Goal: Task Accomplishment & Management: Manage account settings

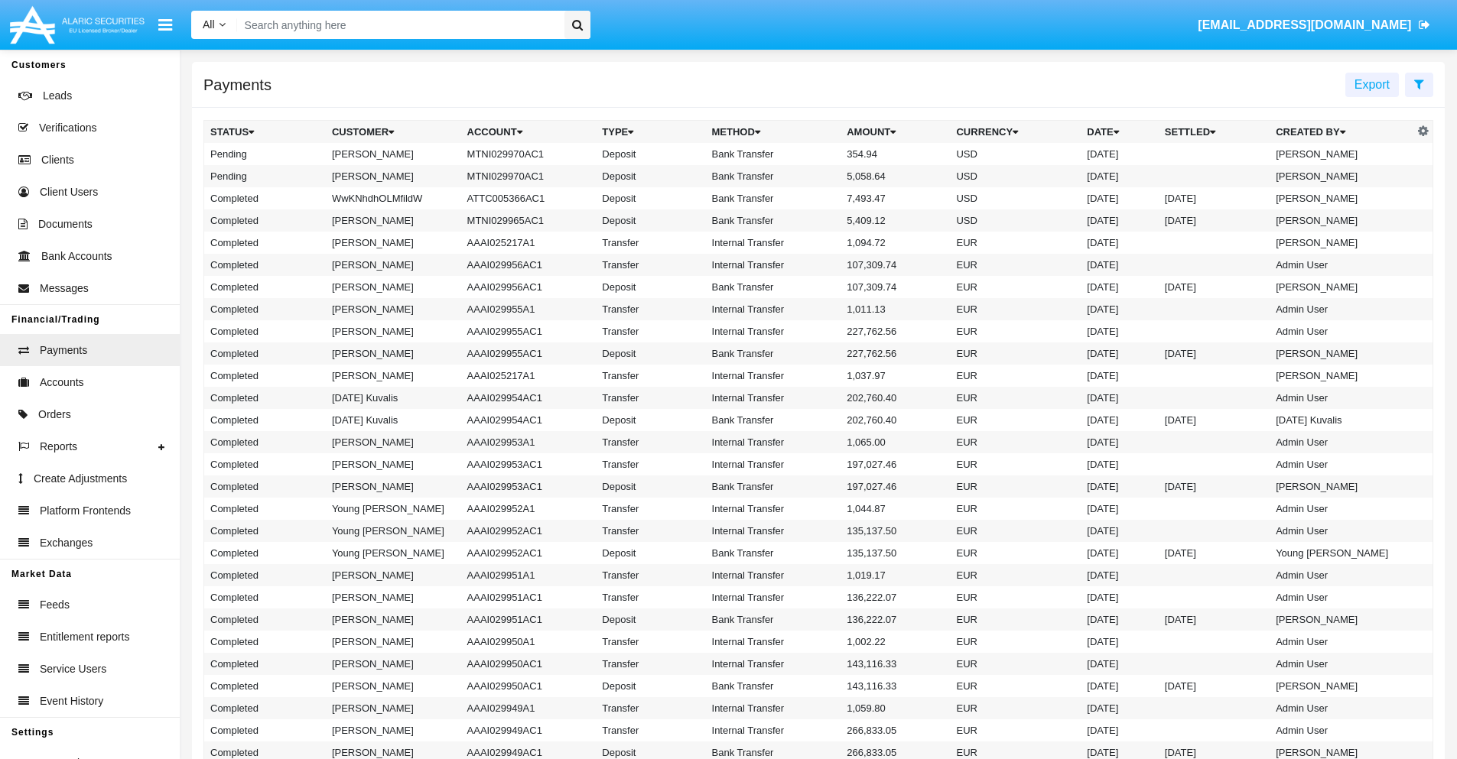
click at [1418, 83] on icon at bounding box center [1419, 84] width 10 height 12
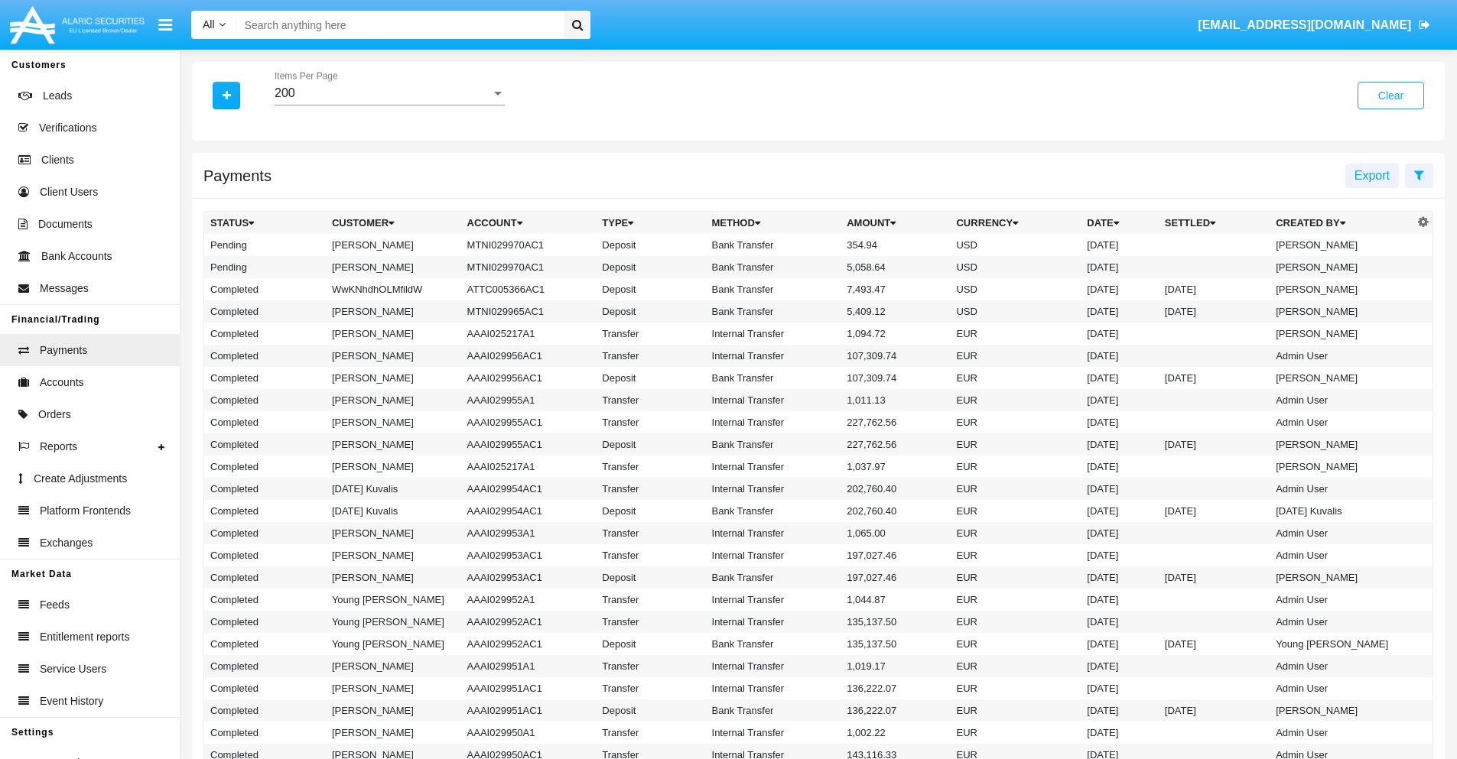
click at [389, 93] on div "200" at bounding box center [383, 93] width 216 height 14
click at [389, 105] on span "10" at bounding box center [390, 104] width 230 height 37
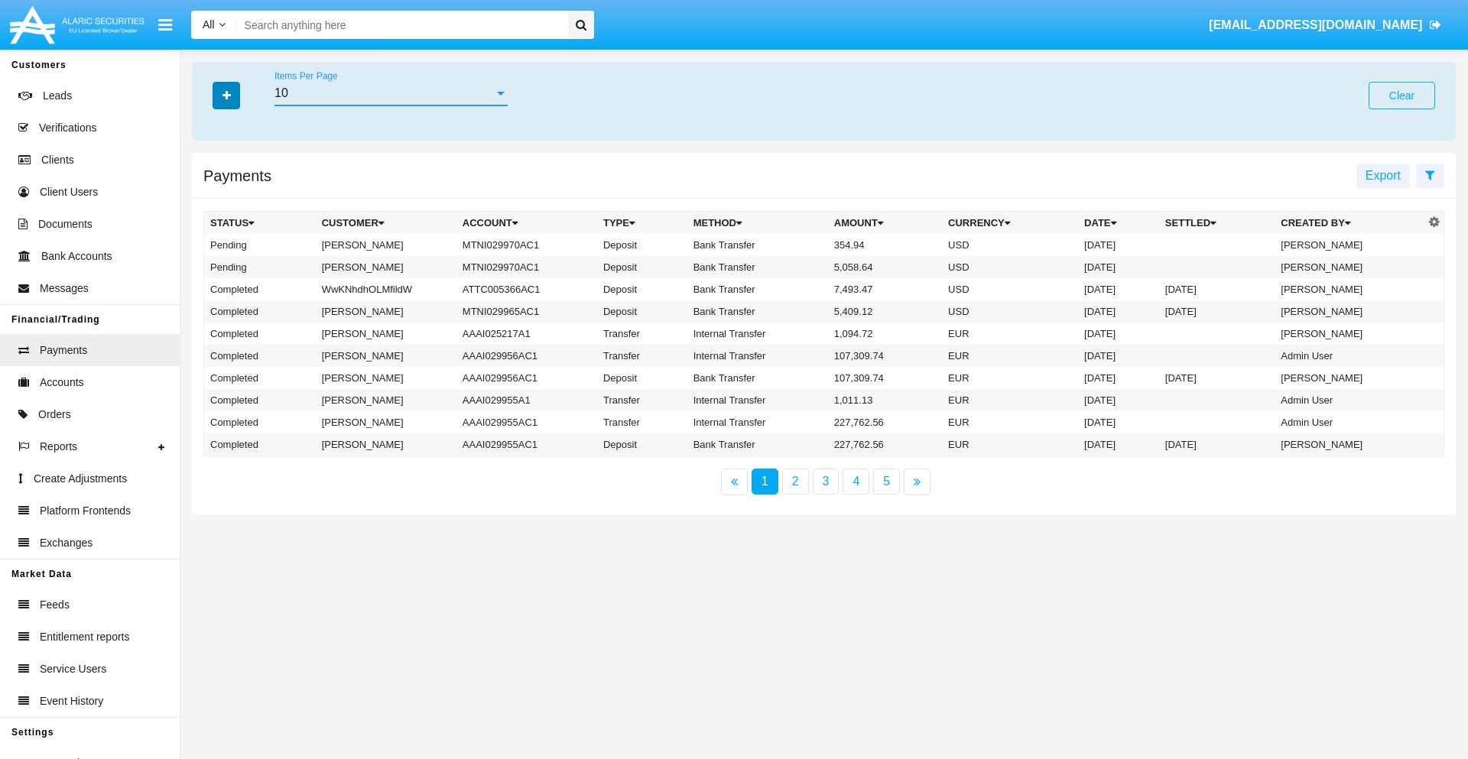
click at [226, 95] on icon "button" at bounding box center [227, 95] width 8 height 11
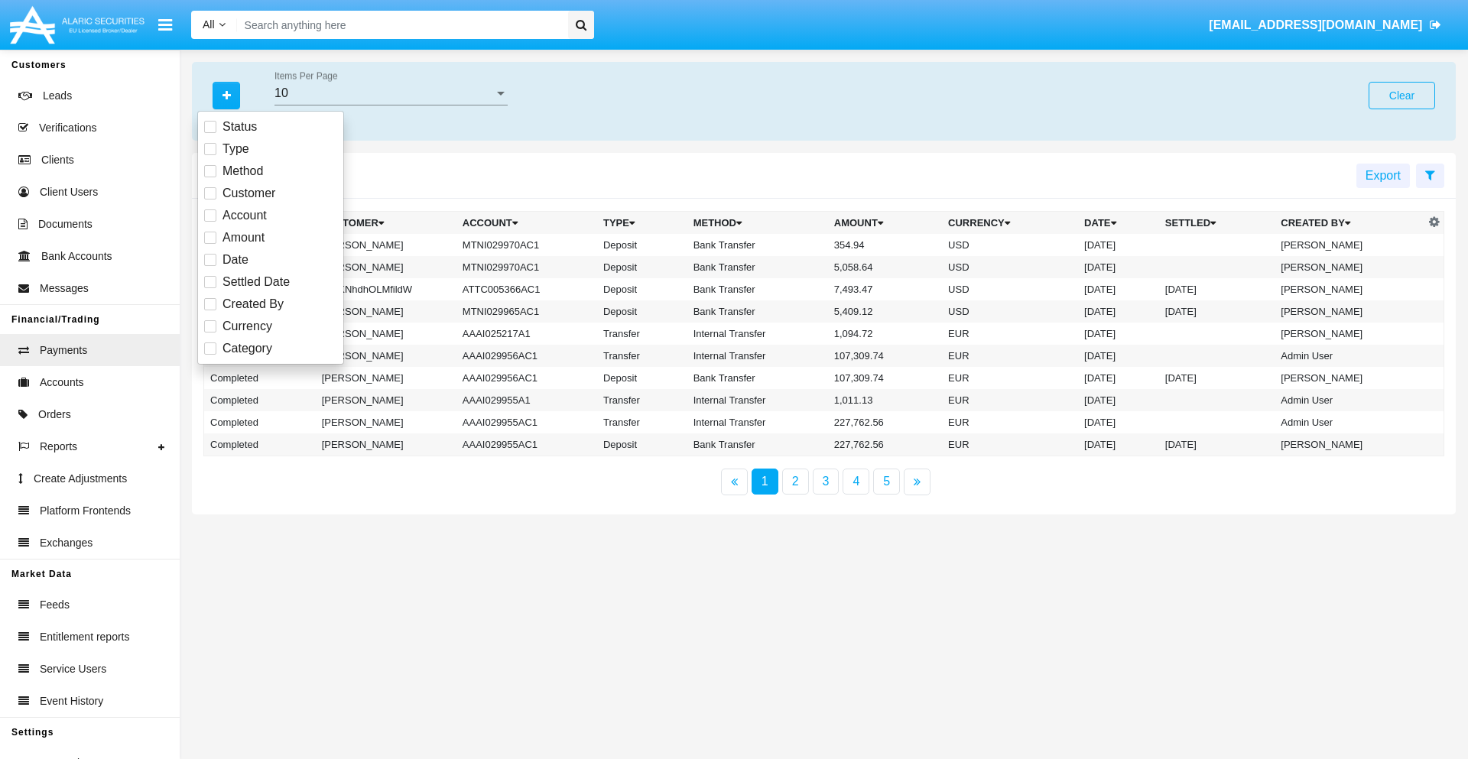
click at [239, 127] on span "Status" at bounding box center [240, 127] width 34 height 18
click at [210, 133] on input "Status" at bounding box center [210, 133] width 1 height 1
checkbox input "true"
click at [226, 95] on icon "button" at bounding box center [227, 95] width 8 height 11
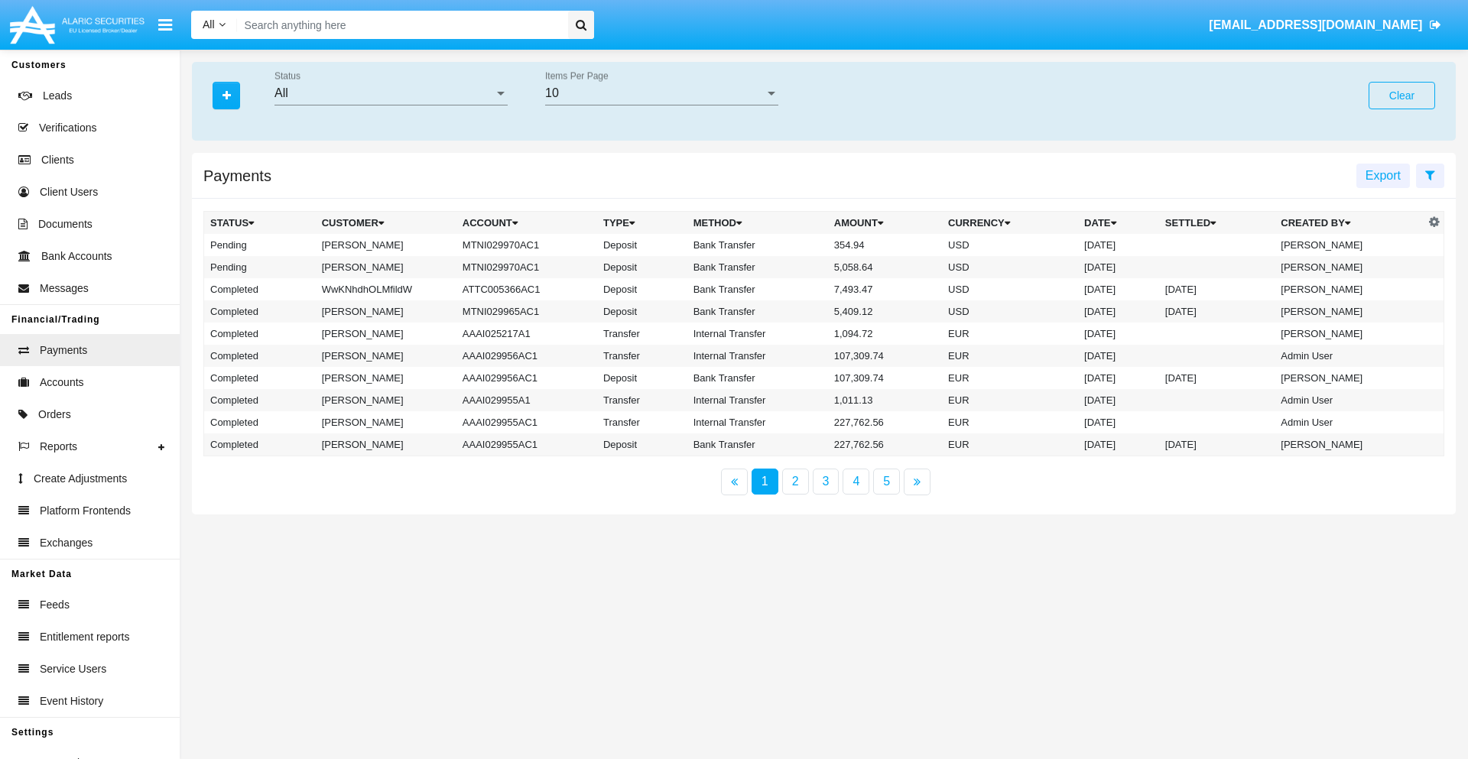
click at [391, 93] on div "All" at bounding box center [384, 93] width 219 height 14
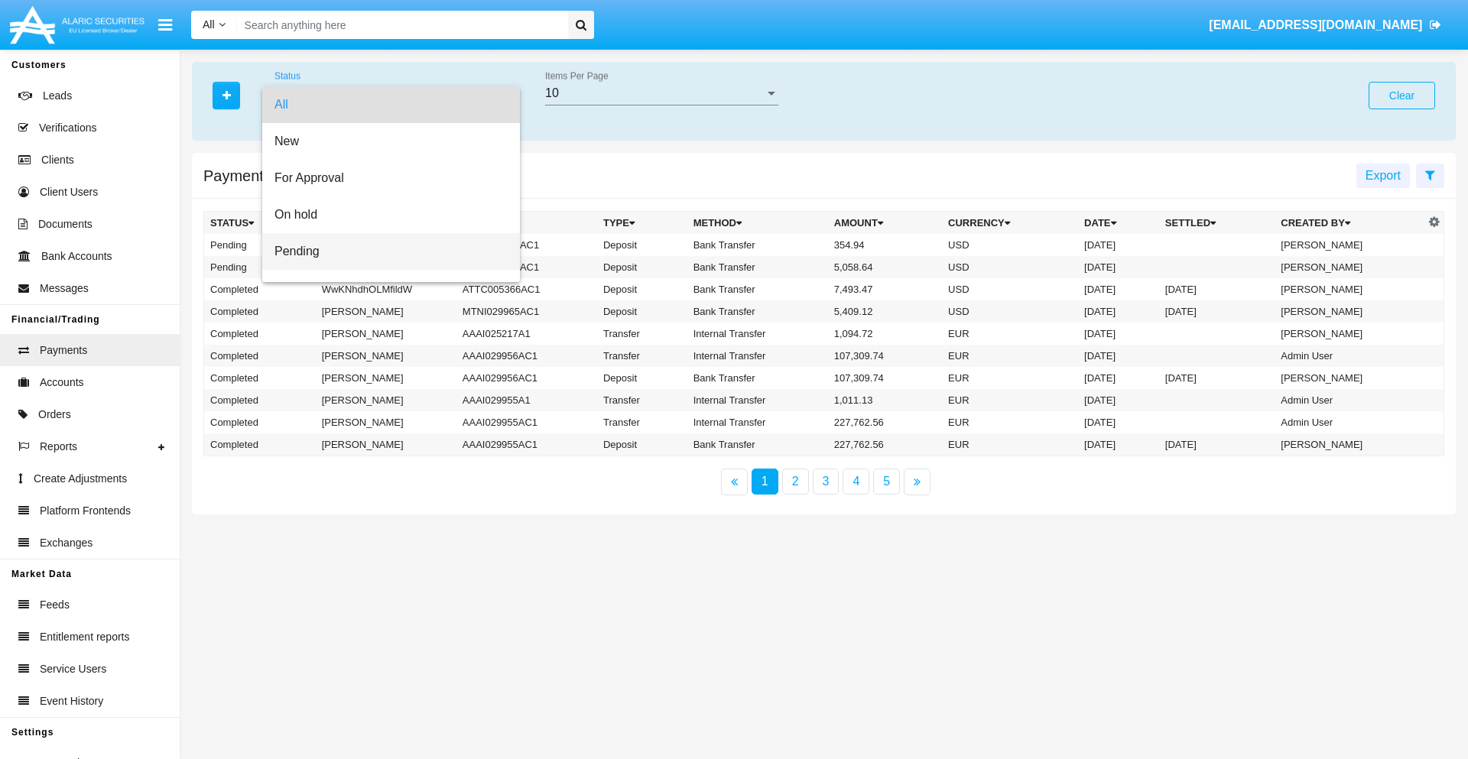
click at [385, 252] on span "Pending" at bounding box center [391, 251] width 233 height 37
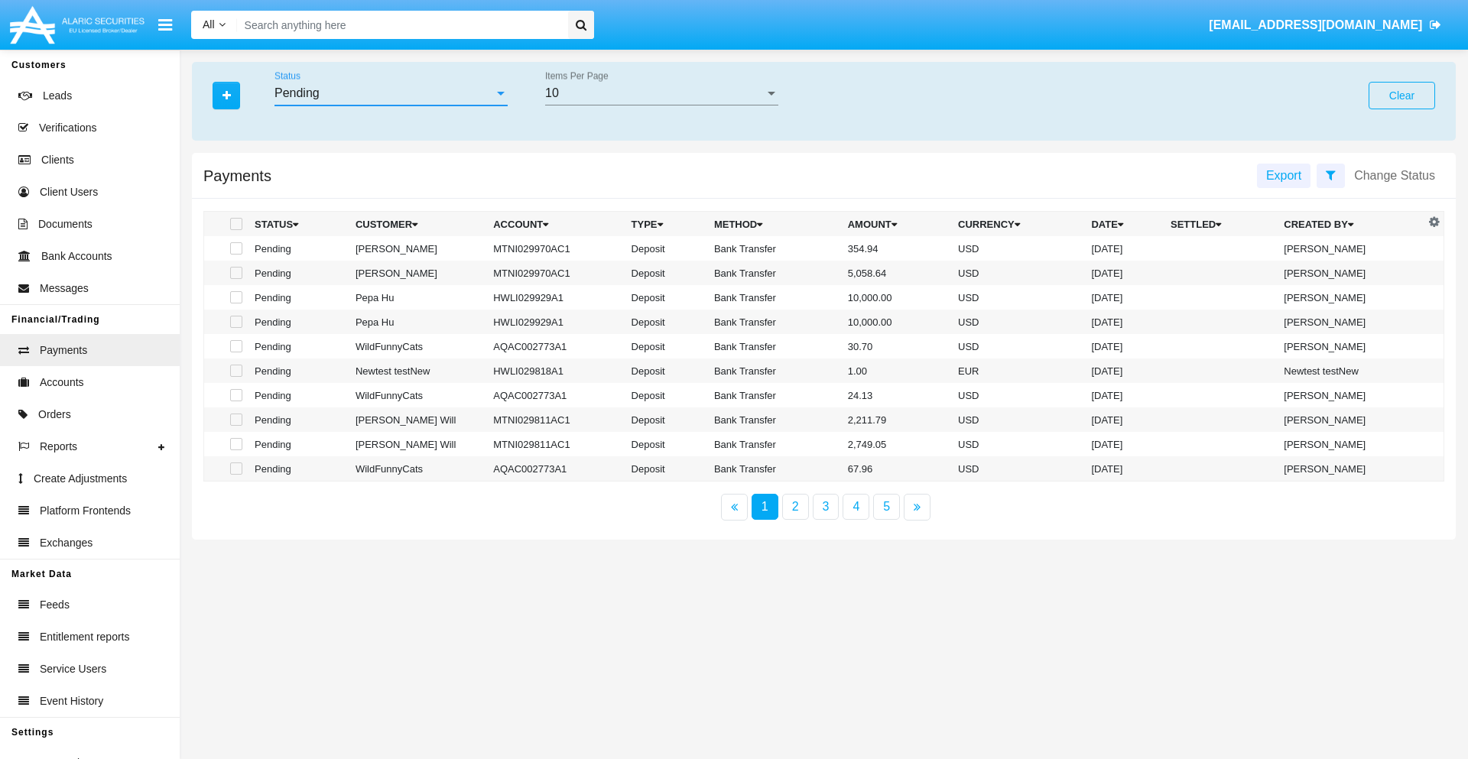
click at [235, 224] on span at bounding box center [236, 224] width 12 height 12
click at [236, 230] on input "checkbox" at bounding box center [236, 230] width 1 height 1
checkbox input "true"
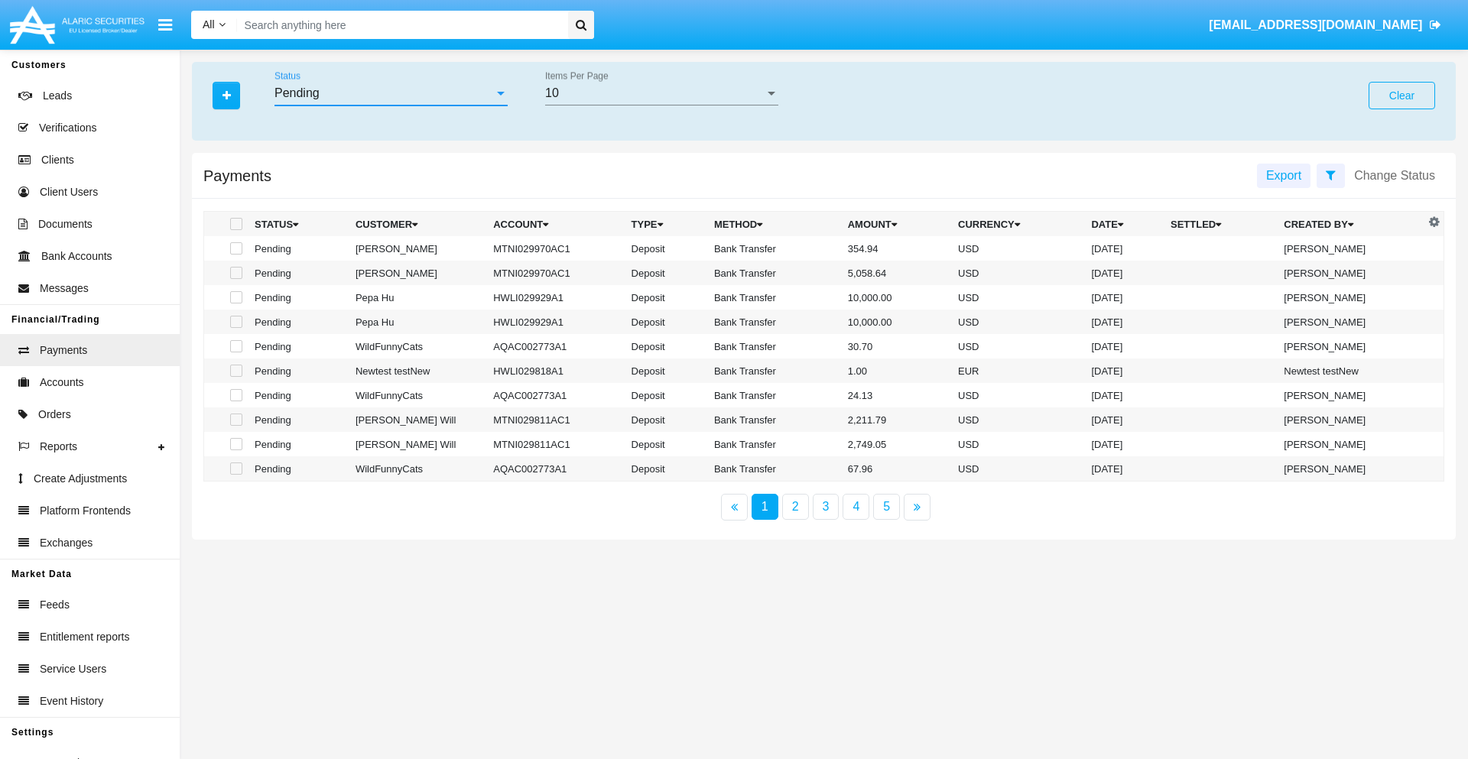
checkbox input "true"
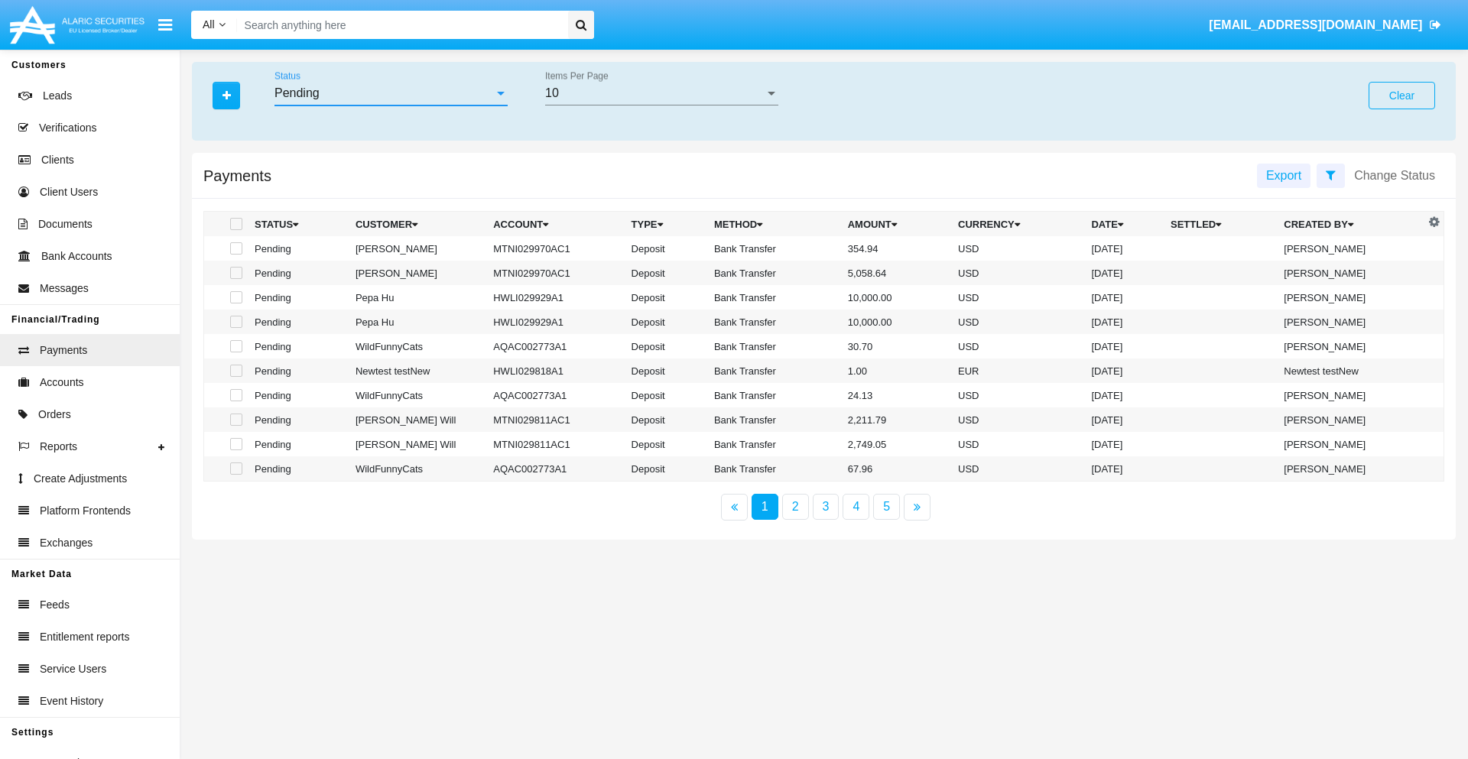
checkbox input "true"
click at [235, 224] on span at bounding box center [236, 224] width 12 height 12
click at [236, 230] on input "checkbox" at bounding box center [236, 230] width 1 height 1
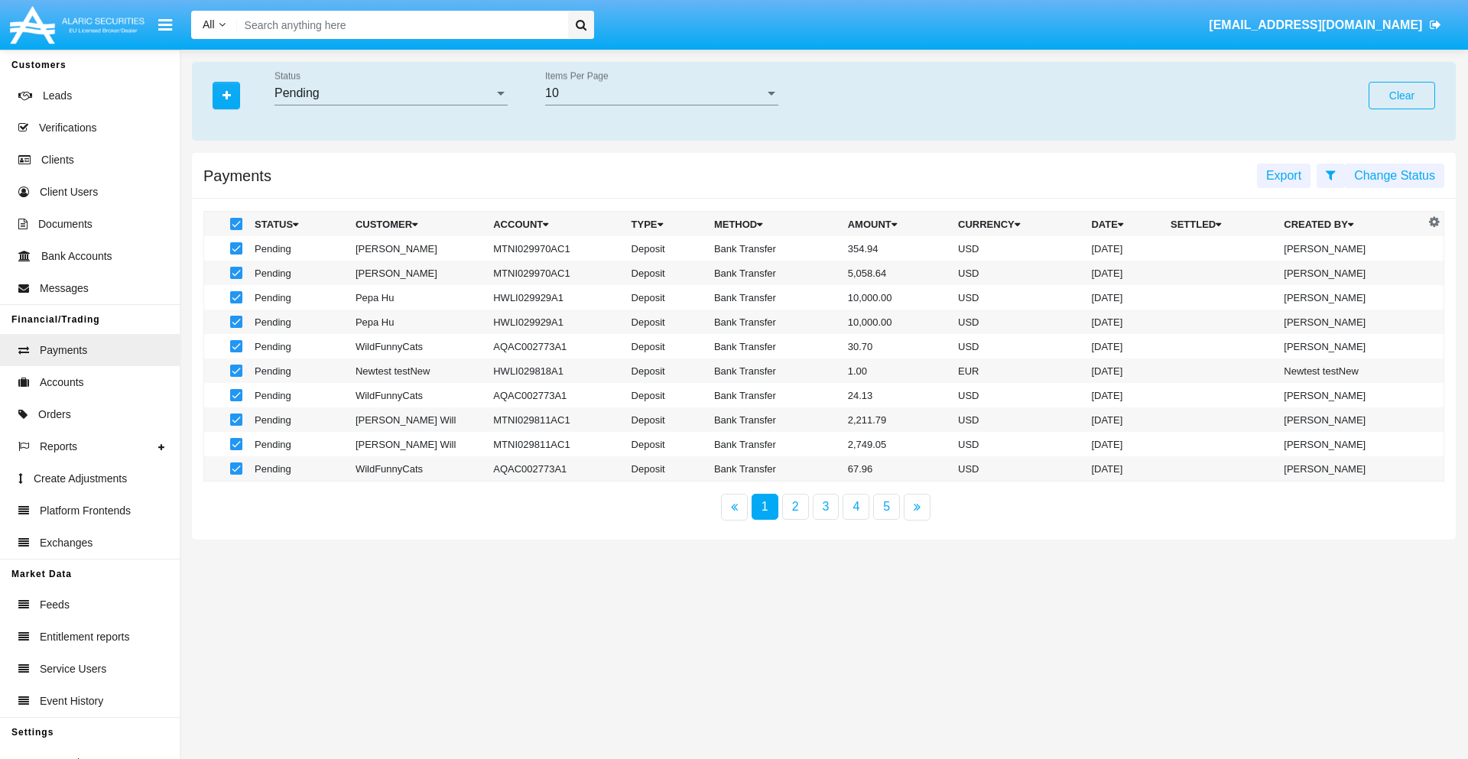
checkbox input "false"
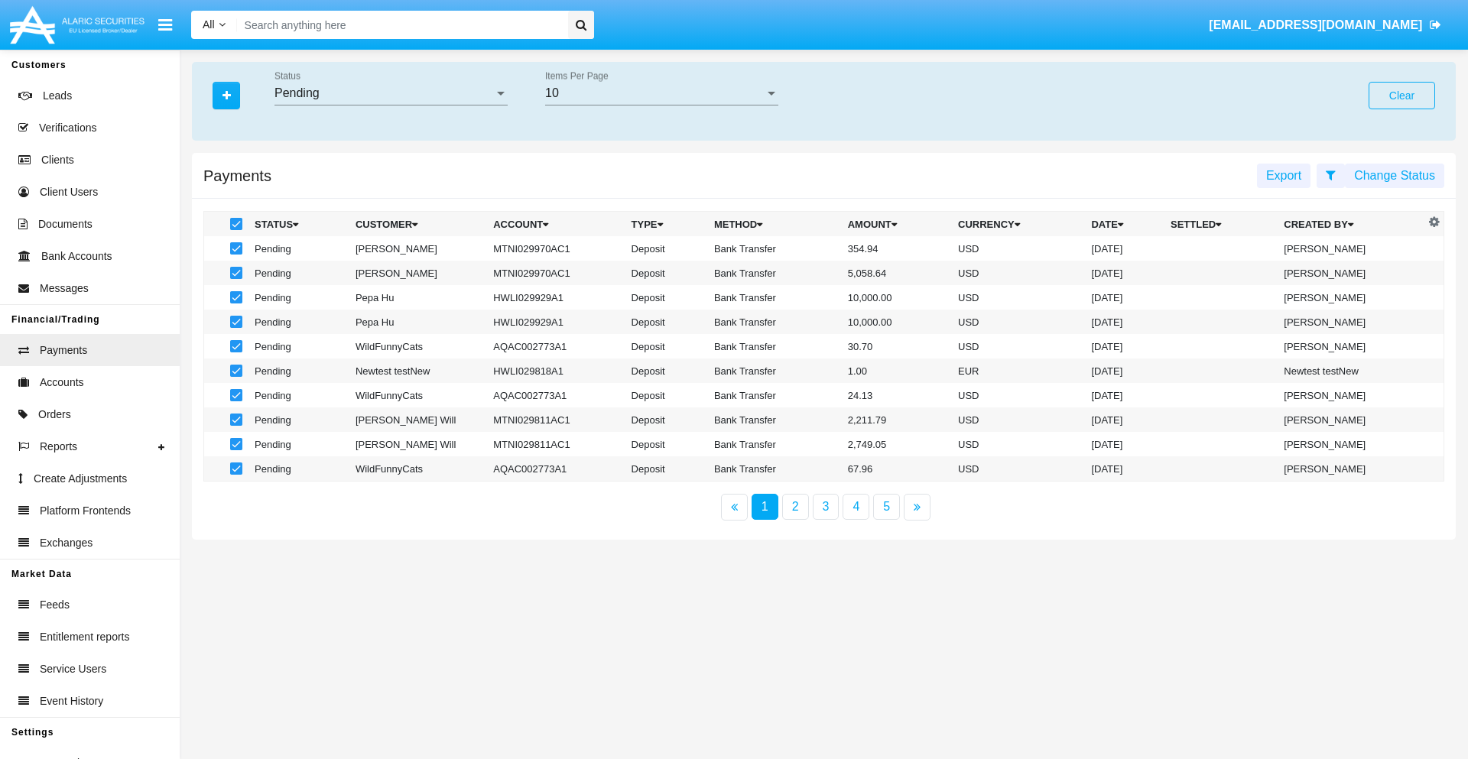
checkbox input "false"
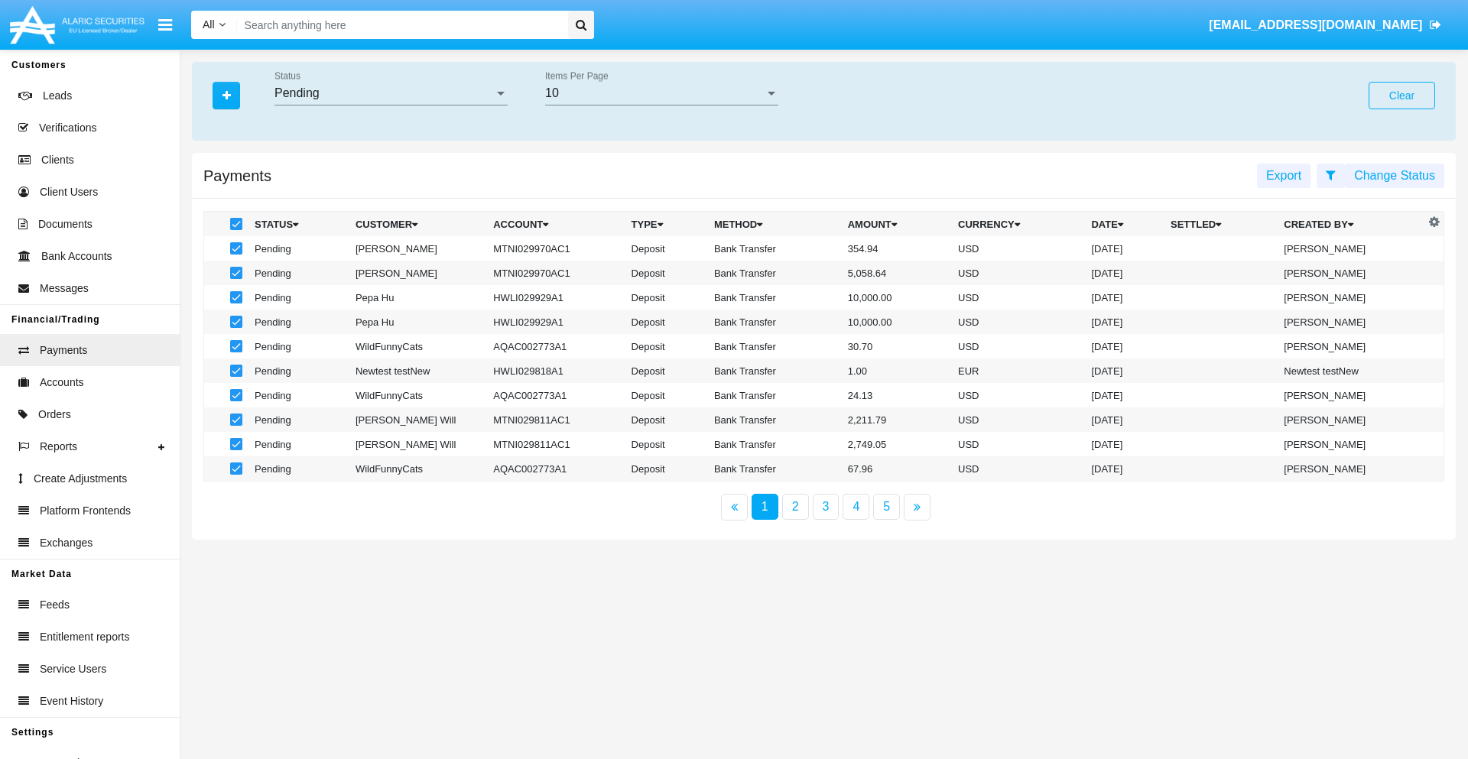
checkbox input "false"
click at [235, 249] on span at bounding box center [236, 248] width 12 height 12
click at [236, 255] on input "checkbox" at bounding box center [236, 255] width 1 height 1
checkbox input "true"
